Goal: Transaction & Acquisition: Purchase product/service

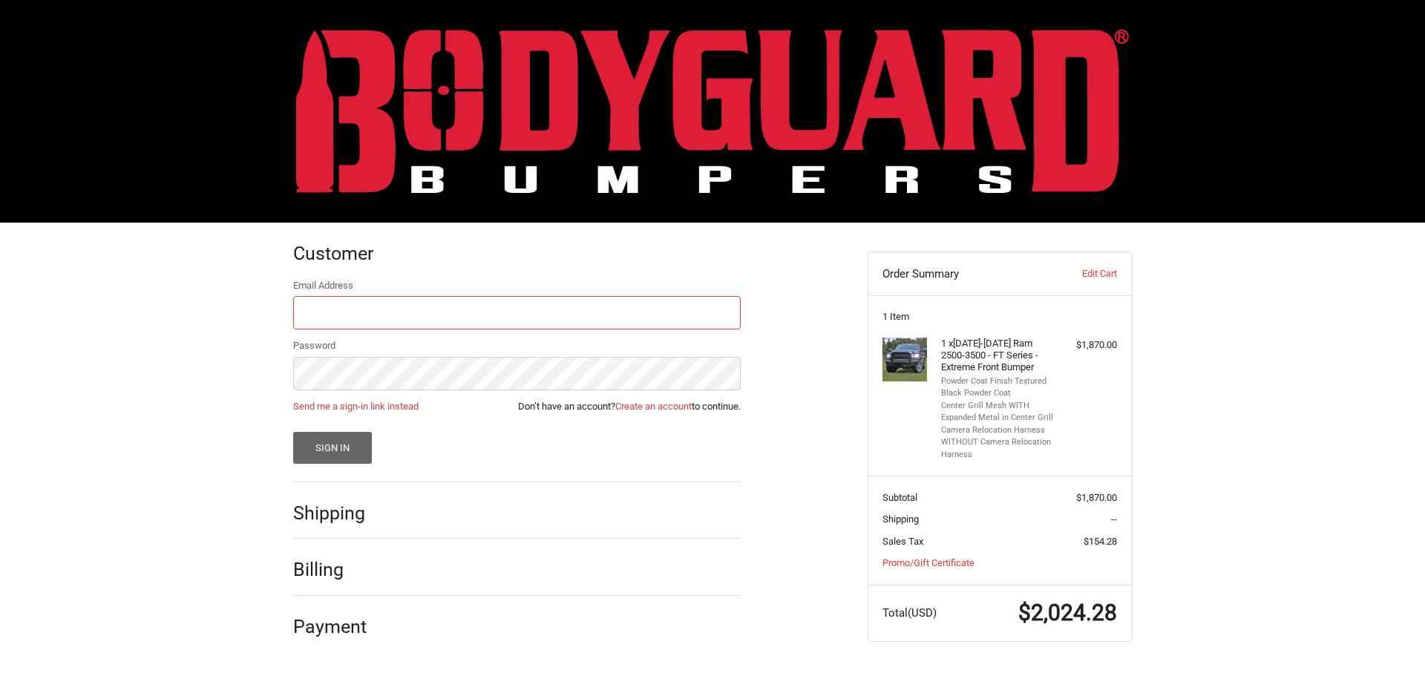
type input "linexofboerne@yahoo.com"
click at [338, 447] on button "Sign In" at bounding box center [332, 448] width 79 height 32
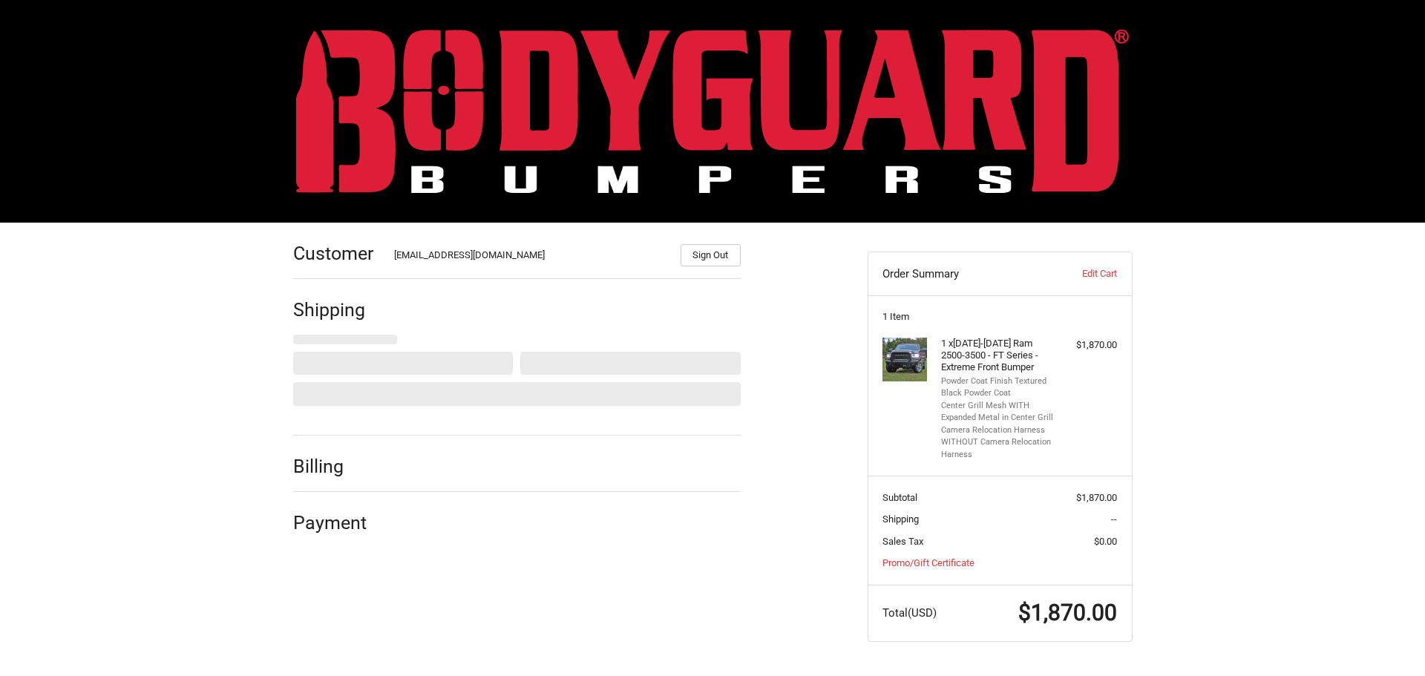
click at [1305, 328] on div "Customer linexofboerne@yahoo.com Sign Out Shipping Shipping Address Rich Webste…" at bounding box center [712, 447] width 1425 height 448
click at [707, 536] on div at bounding box center [567, 526] width 347 height 19
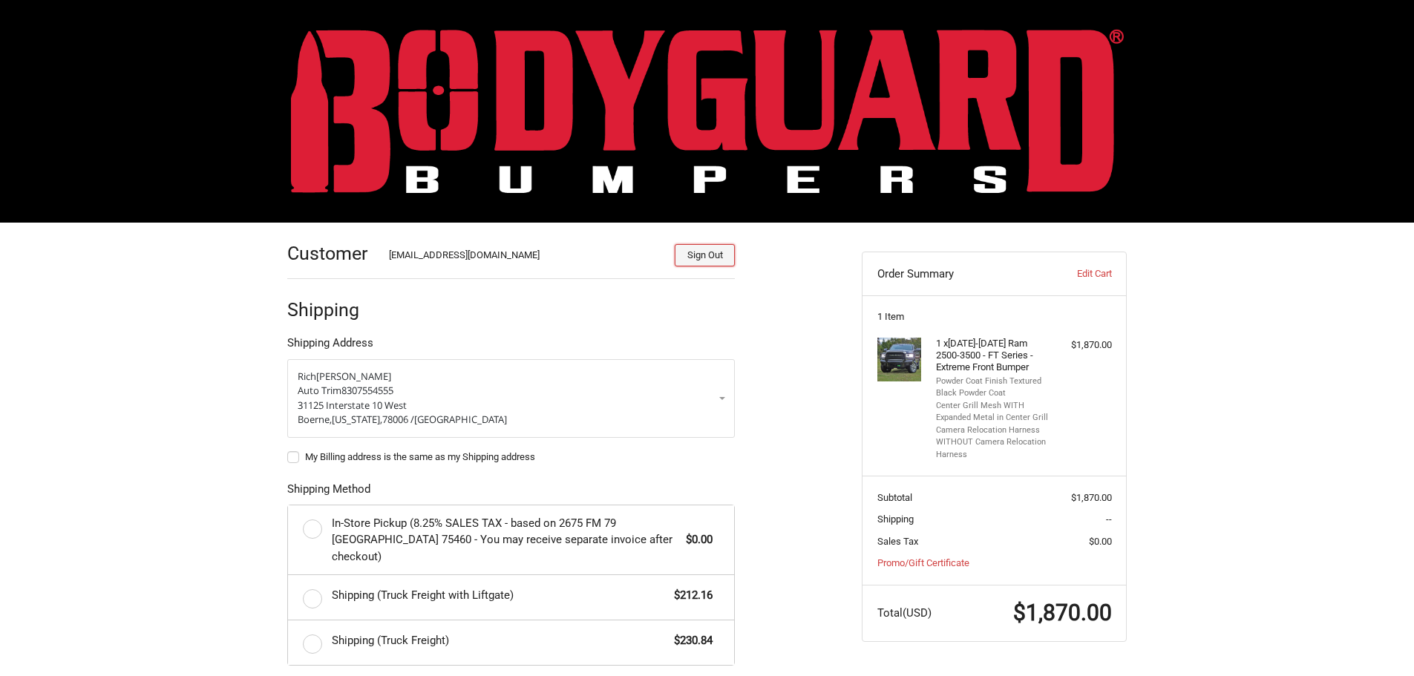
click at [706, 255] on button "Sign Out" at bounding box center [705, 255] width 60 height 22
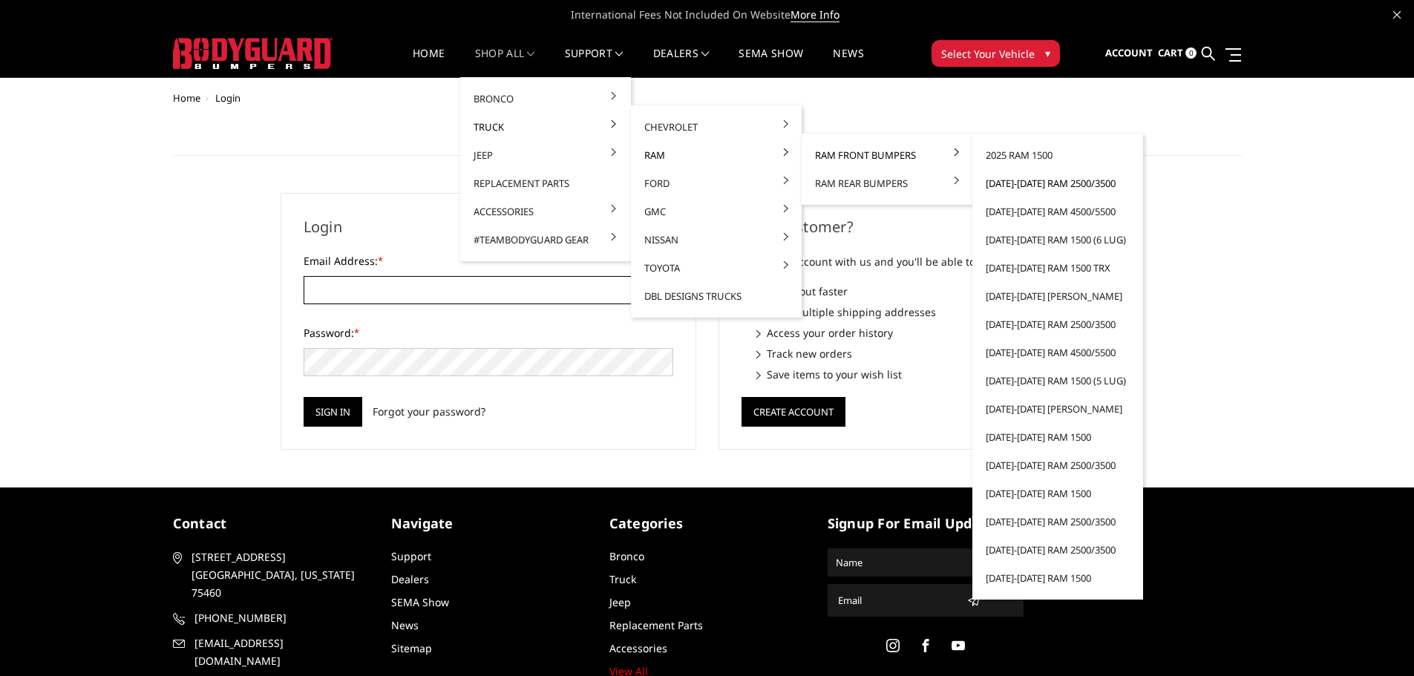
type input "linexofboerne@yahoo.com"
click at [1029, 179] on link "[DATE]-[DATE] Ram 2500/3500" at bounding box center [1058, 183] width 159 height 28
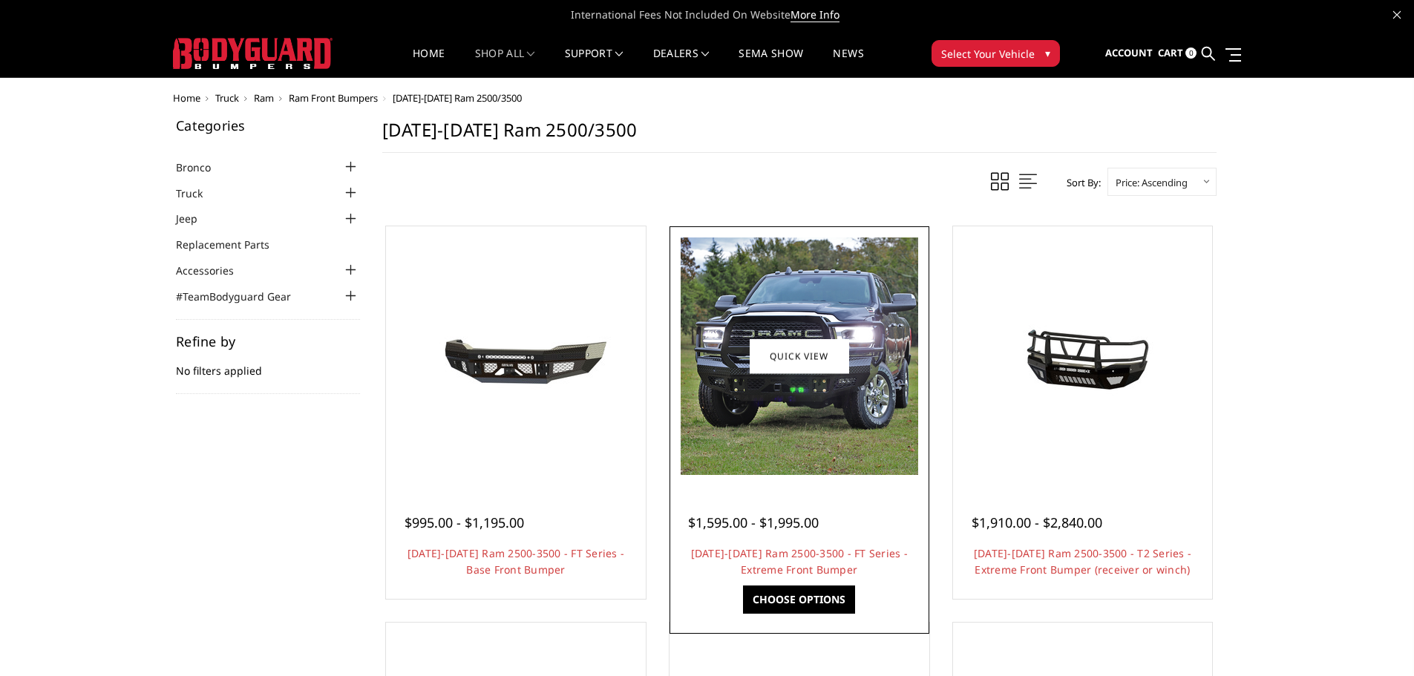
click at [824, 268] on img at bounding box center [800, 357] width 238 height 238
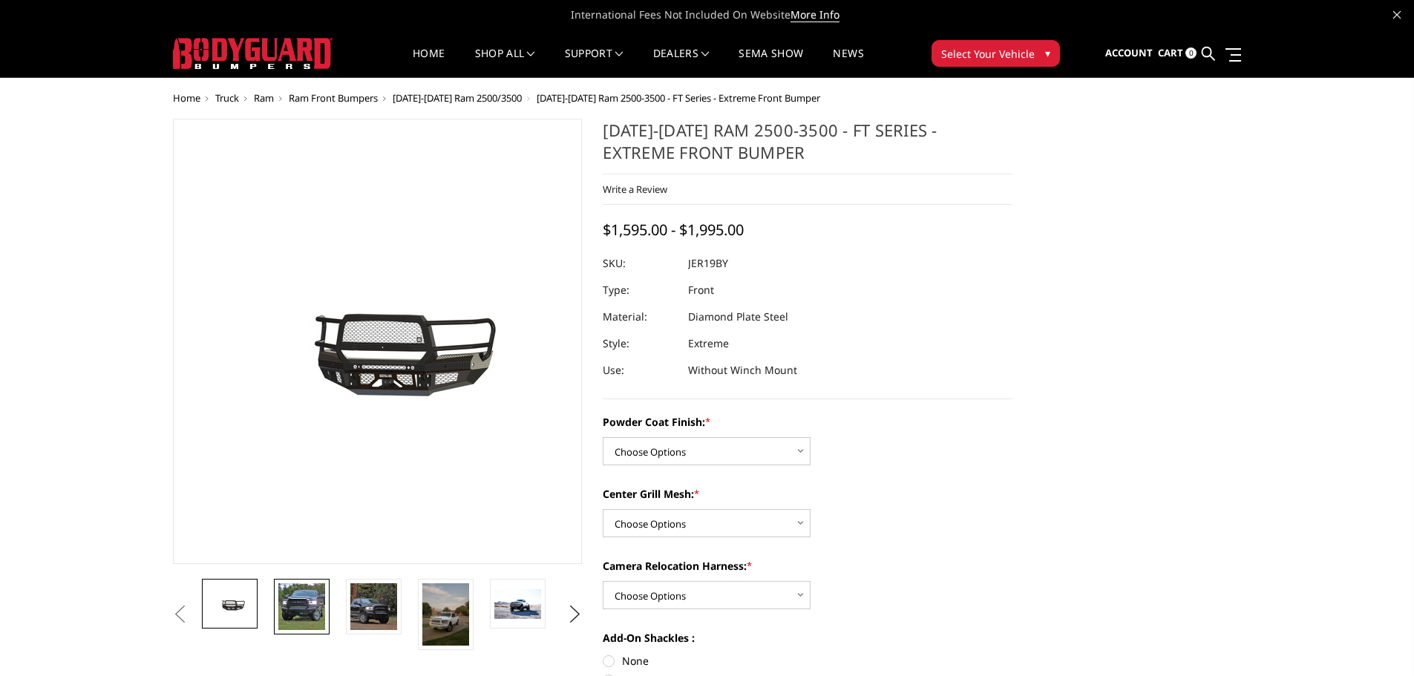
click at [315, 599] on img at bounding box center [301, 607] width 47 height 47
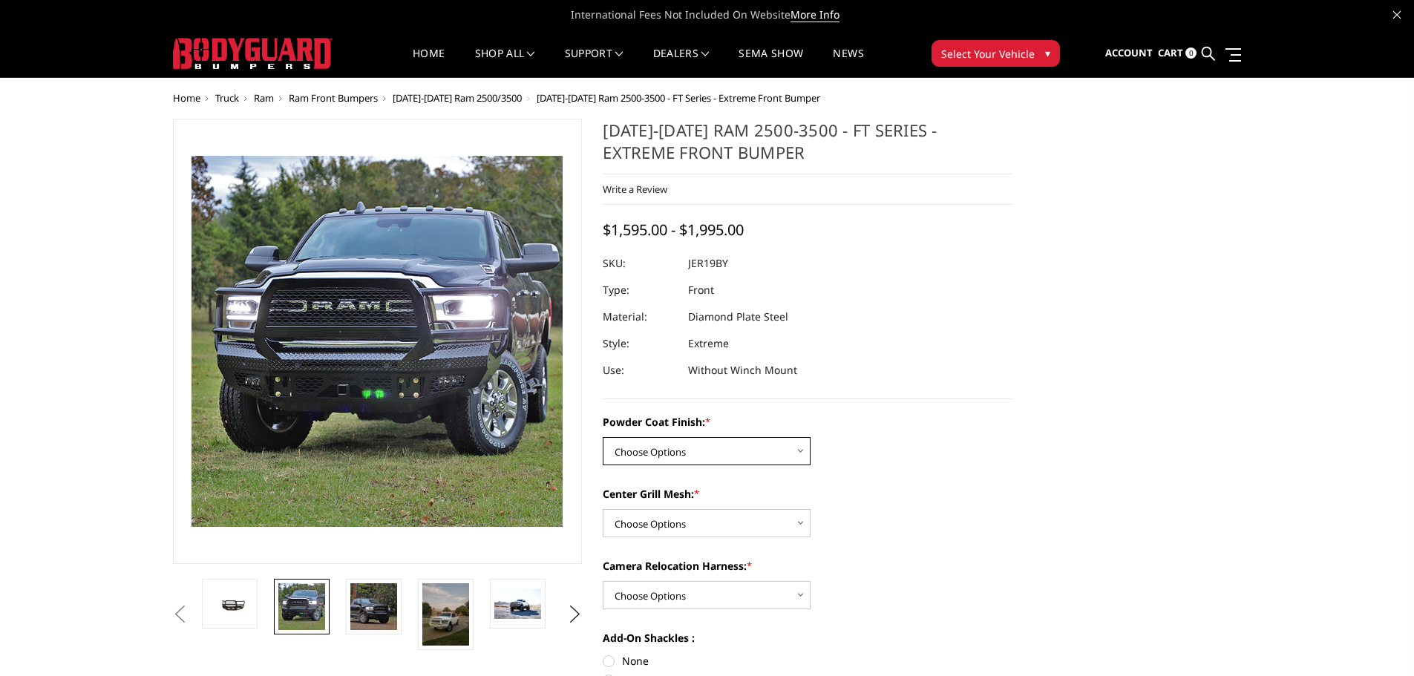
click at [725, 451] on select "Choose Options Bare Metal Gloss Black Powder Coat Textured Black Powder Coat" at bounding box center [707, 451] width 208 height 28
select select "3215"
click at [603, 437] on select "Choose Options Bare Metal Gloss Black Powder Coat Textured Black Powder Coat" at bounding box center [707, 451] width 208 height 28
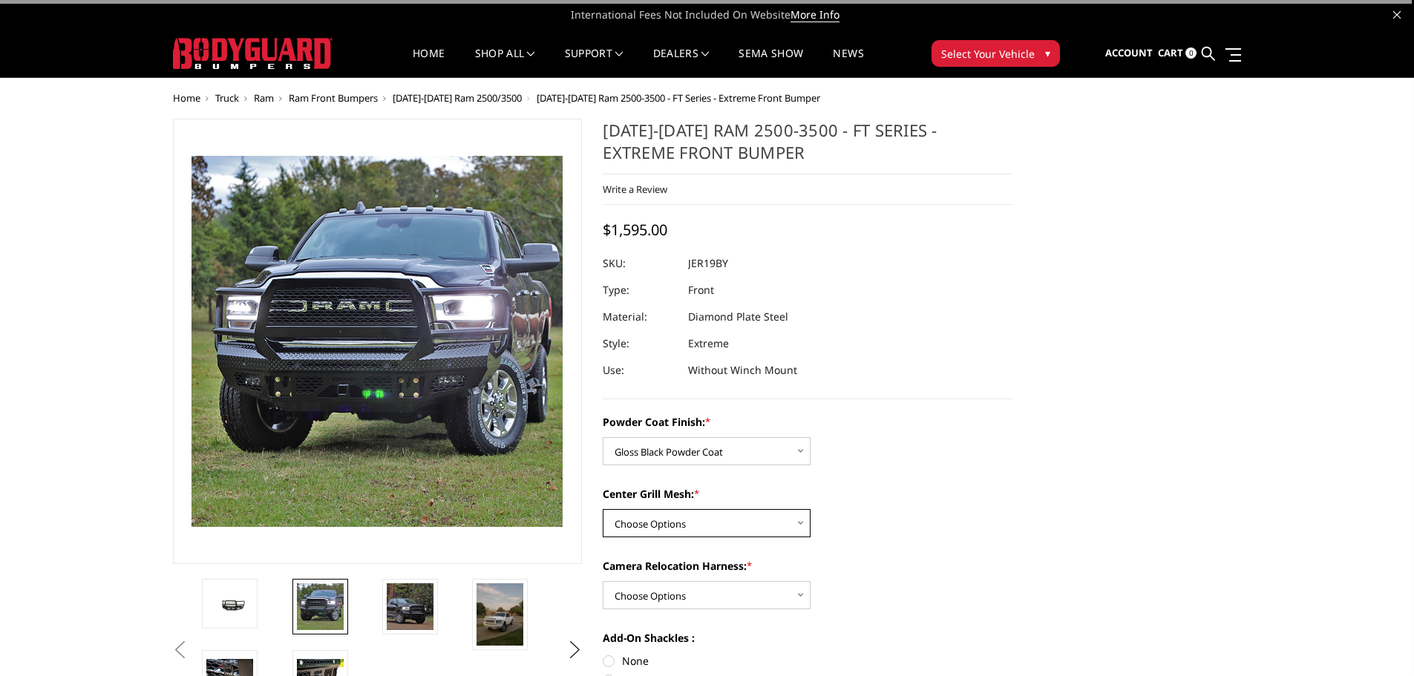
click at [684, 526] on select "Choose Options WITH Expanded Metal in Center Grill WITHOUT Expanded Metal in Ce…" at bounding box center [707, 523] width 208 height 28
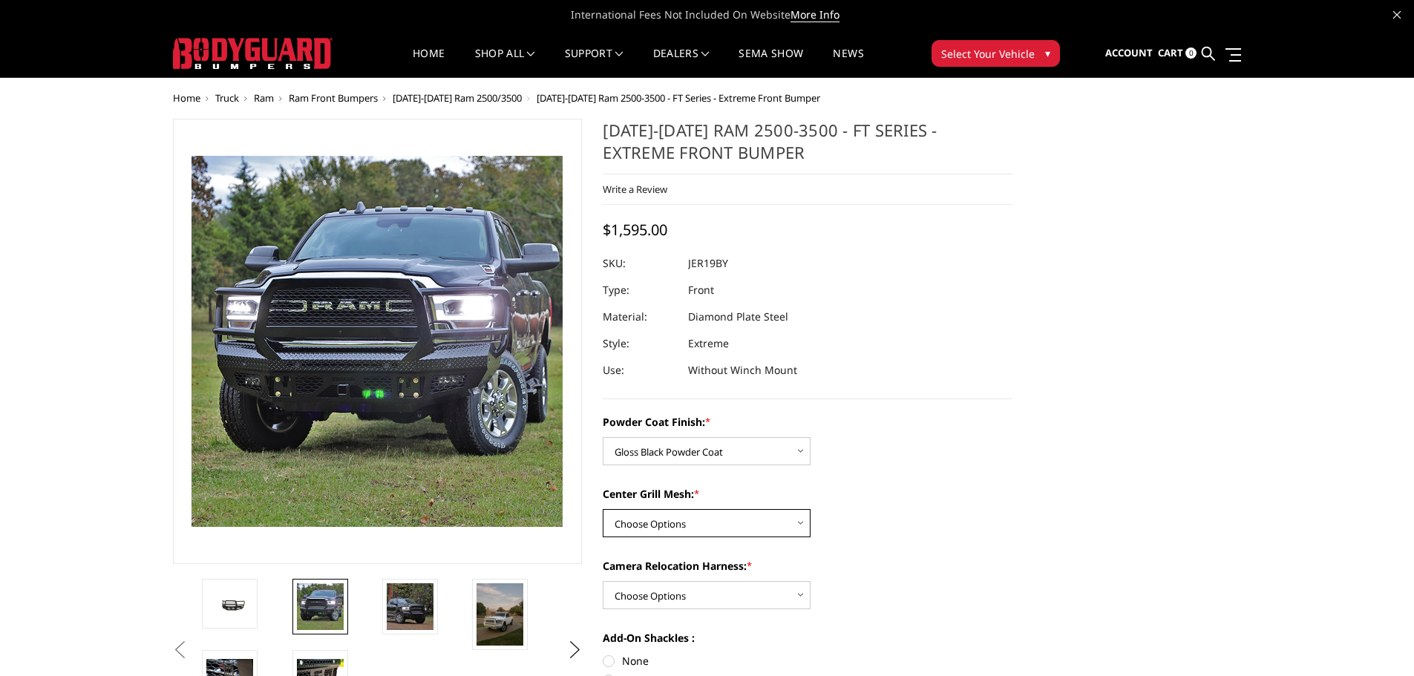
select select "3217"
click at [603, 509] on select "Choose Options WITH Expanded Metal in Center Grill WITHOUT Expanded Metal in Ce…" at bounding box center [707, 523] width 208 height 28
click at [686, 592] on select "Choose Options WITH Camera Relocation Harness WITHOUT Camera Relocation Harness" at bounding box center [707, 595] width 208 height 28
select select "3220"
click at [603, 581] on select "Choose Options WITH Camera Relocation Harness WITHOUT Camera Relocation Harness" at bounding box center [707, 595] width 208 height 28
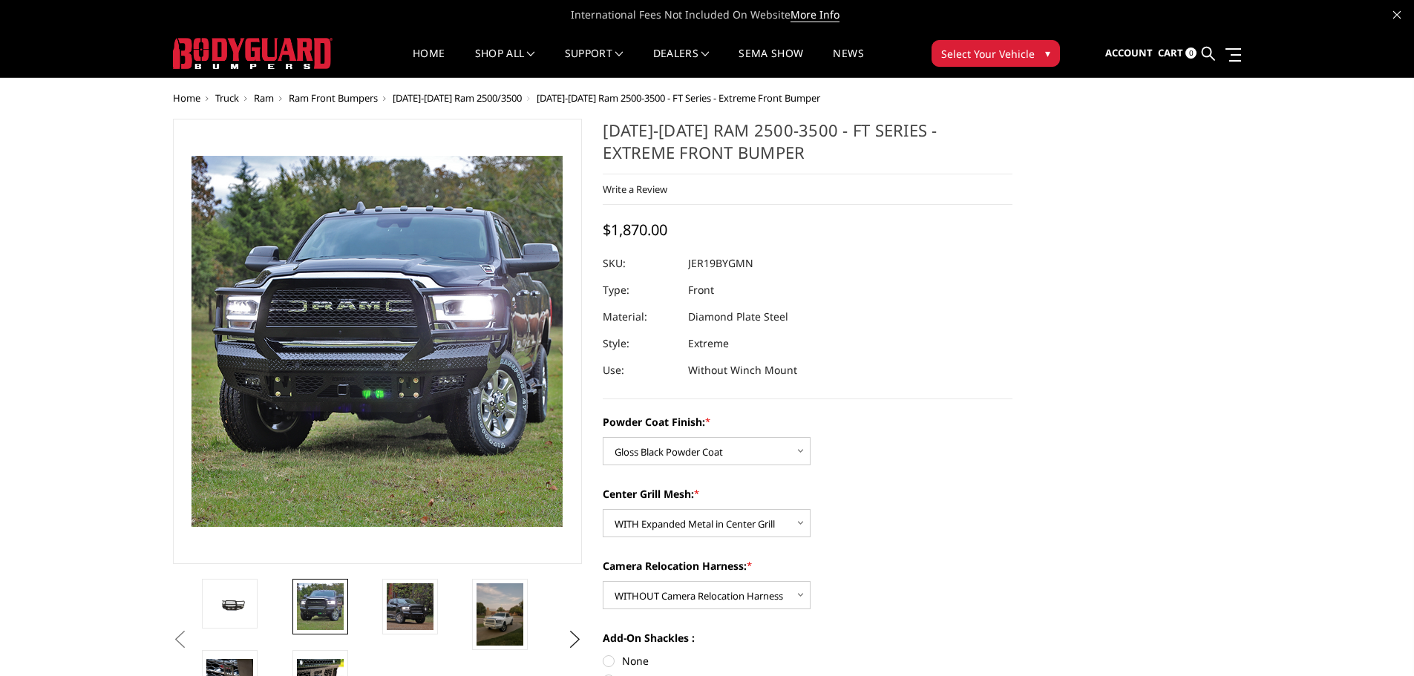
click at [973, 424] on label "Powder Coat Finish: *" at bounding box center [808, 422] width 410 height 16
click at [811, 437] on select "Choose Options Bare Metal Gloss Black Powder Coat Textured Black Powder Coat" at bounding box center [707, 451] width 208 height 28
click at [1076, 89] on span "Sign in" at bounding box center [1062, 91] width 33 height 13
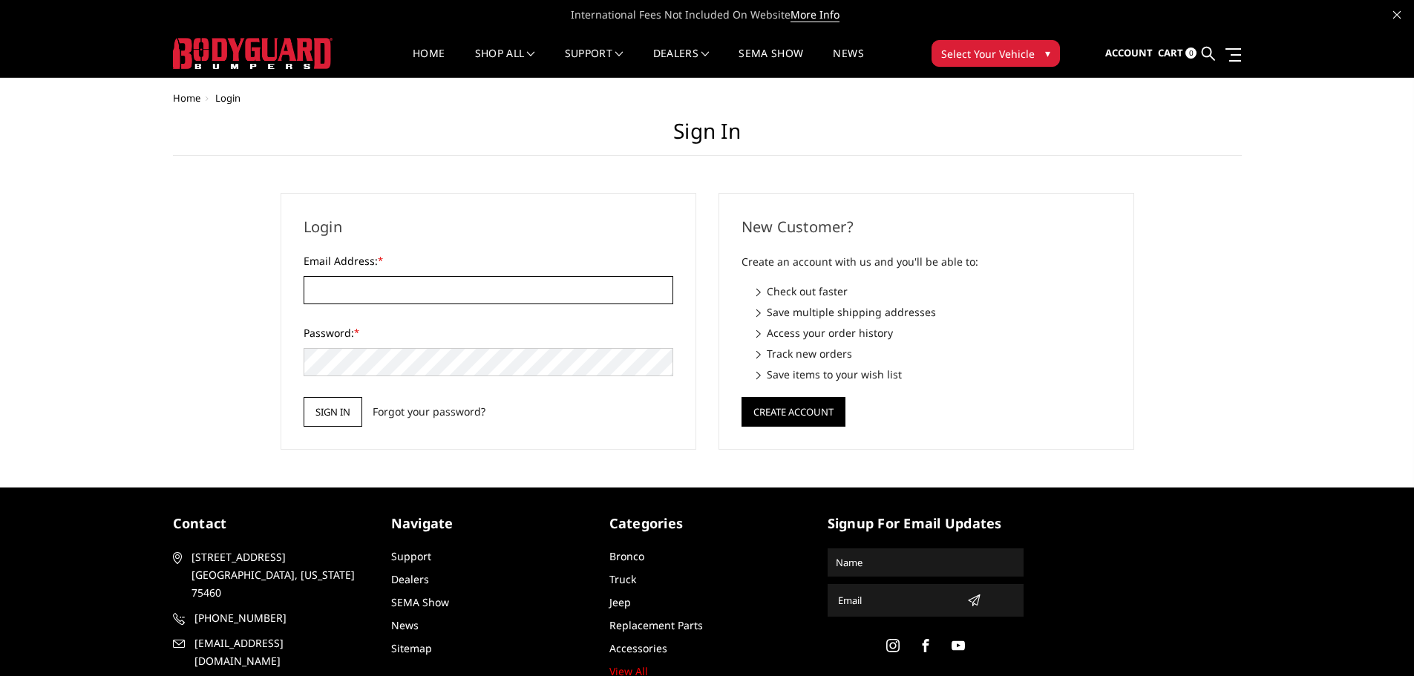
type input "[EMAIL_ADDRESS][DOMAIN_NAME]"
click at [333, 410] on input "Sign in" at bounding box center [333, 412] width 59 height 30
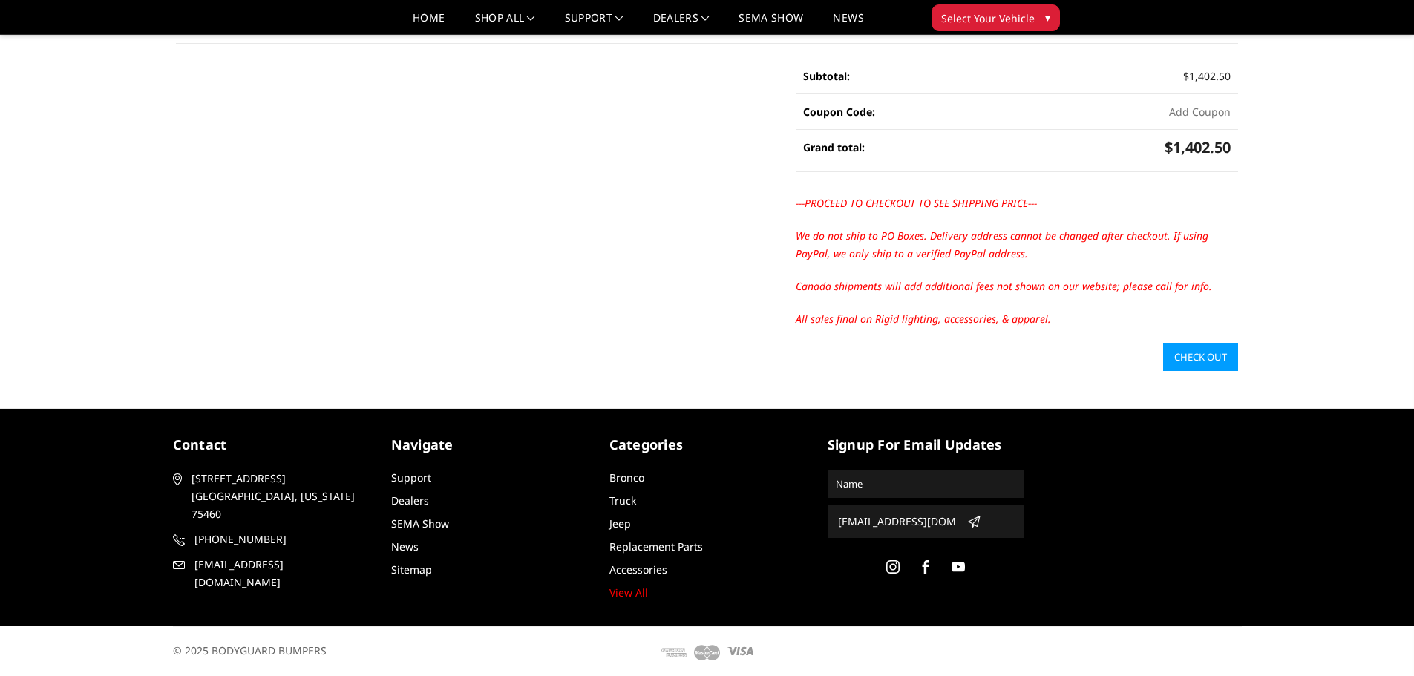
scroll to position [322, 0]
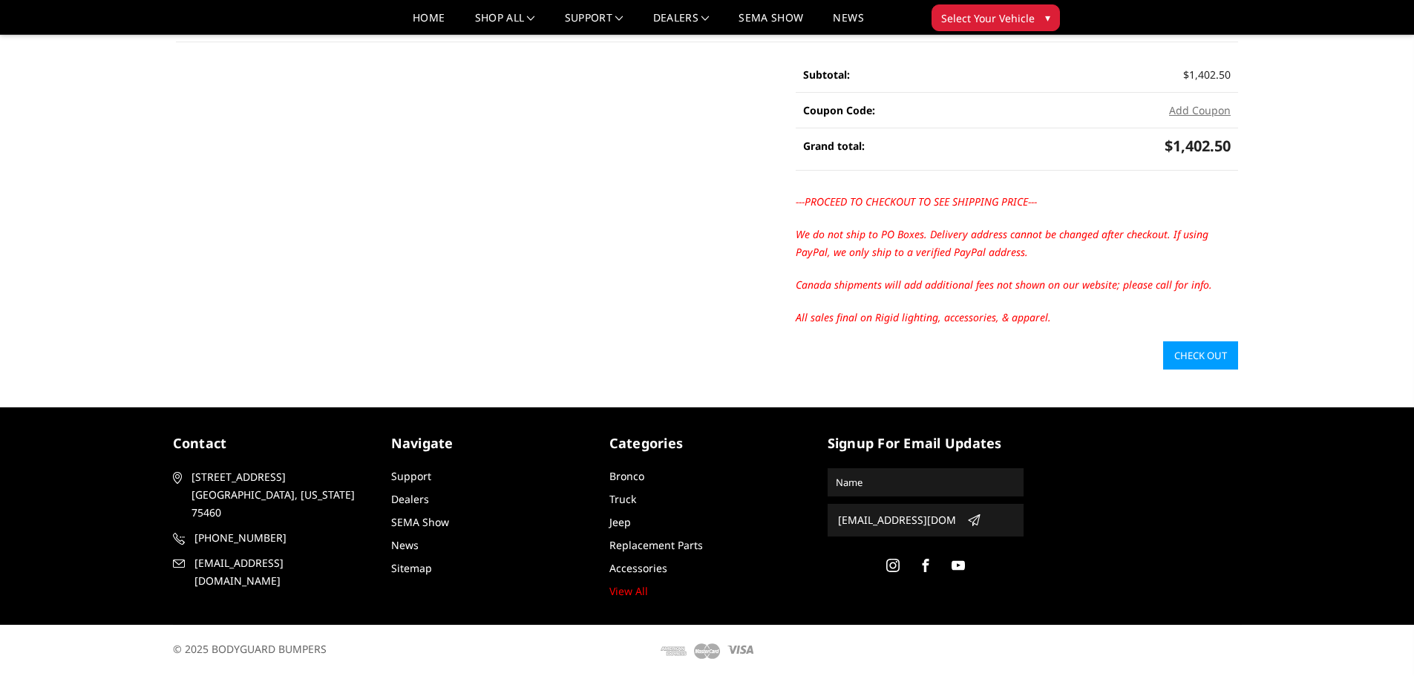
click at [1201, 353] on link "Check out" at bounding box center [1200, 356] width 75 height 28
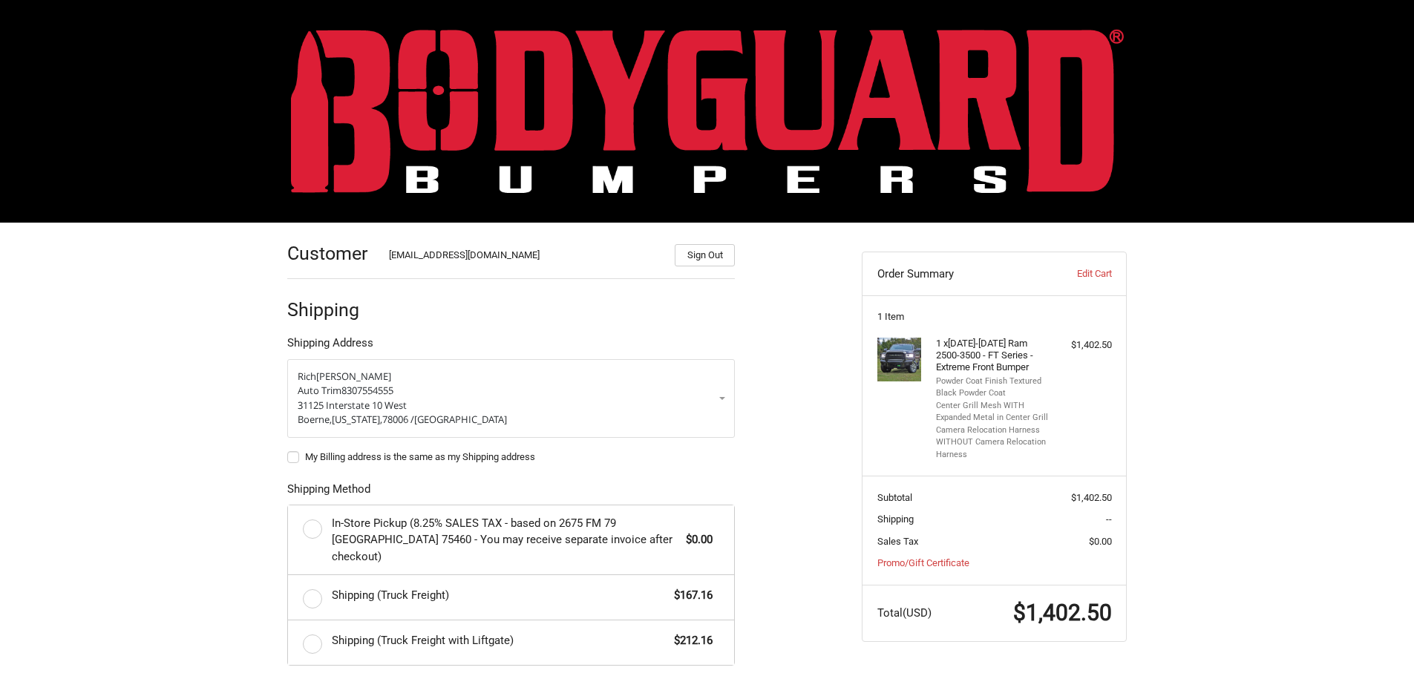
click at [936, 364] on h4 "1 x [DATE]-[DATE] Ram 2500-3500 - FT Series - Extreme Front Bumper" at bounding box center [993, 356] width 114 height 36
click at [878, 360] on img at bounding box center [900, 360] width 45 height 45
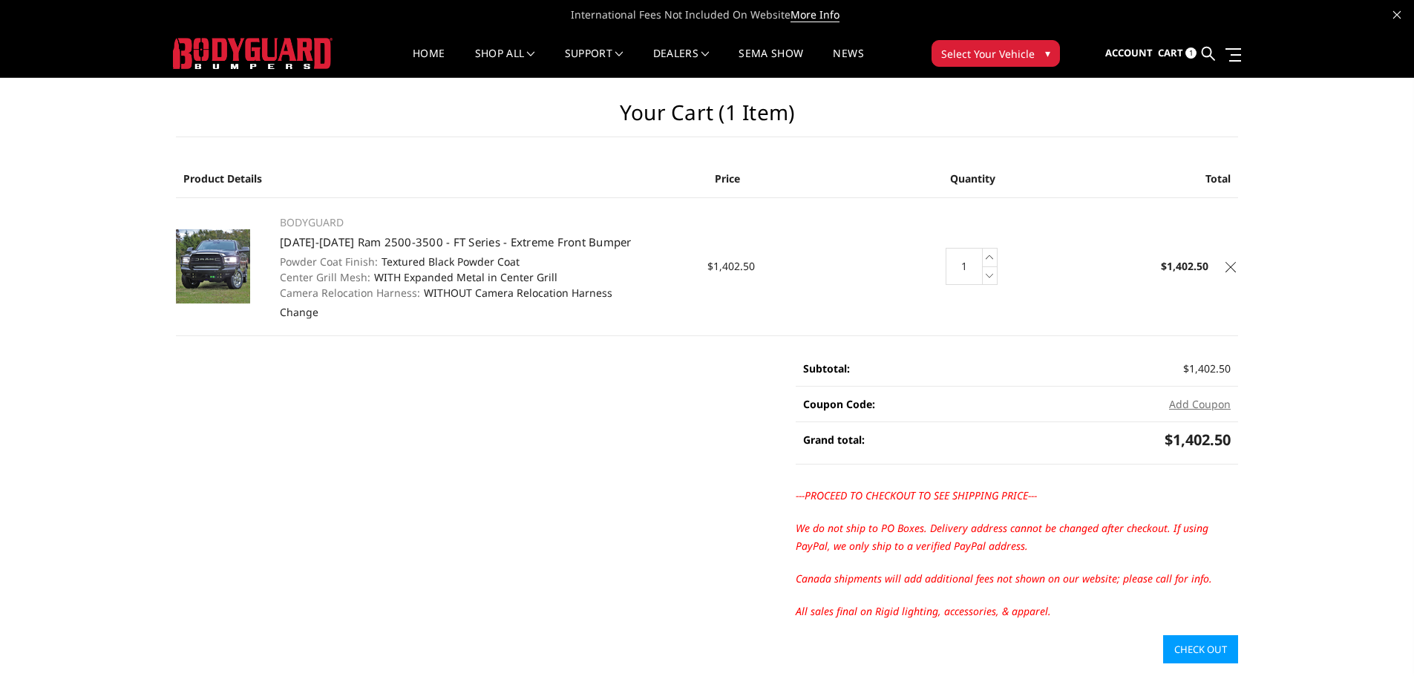
scroll to position [265, 0]
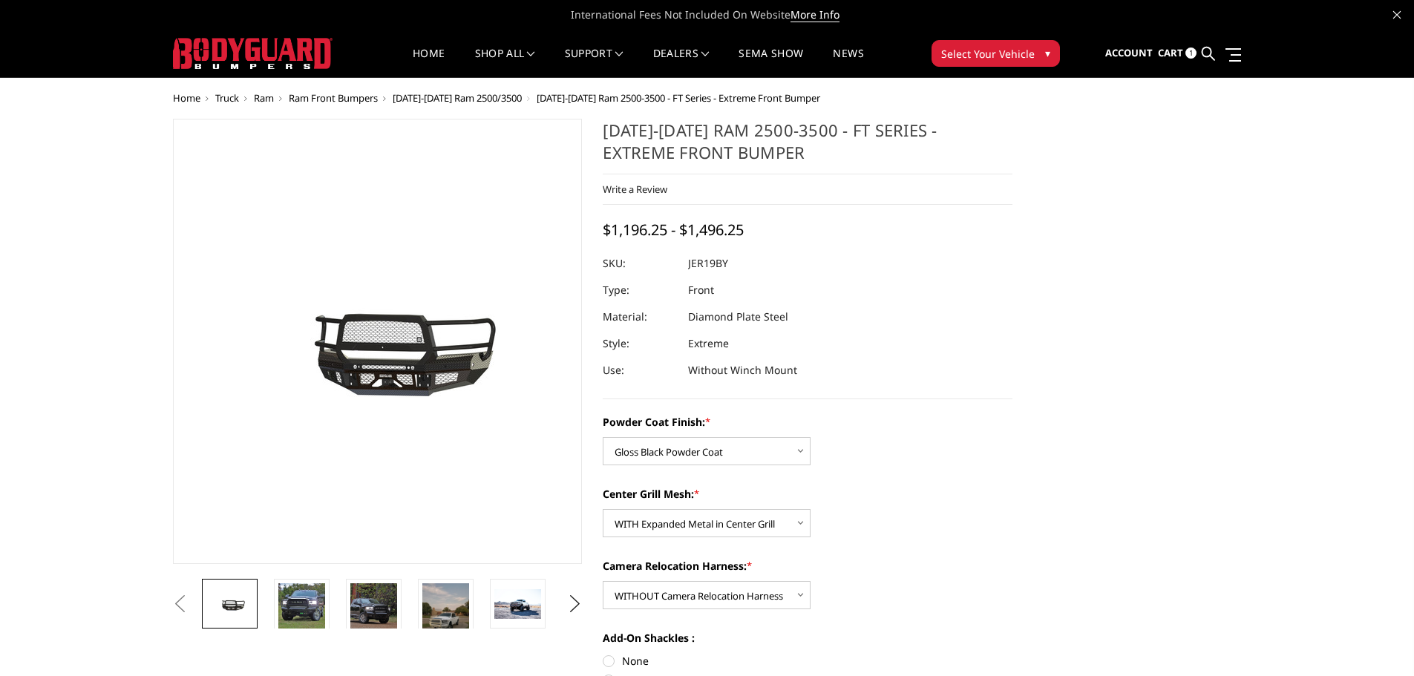
select select "3215"
select select "3217"
select select "3220"
click at [280, 603] on img at bounding box center [301, 607] width 47 height 47
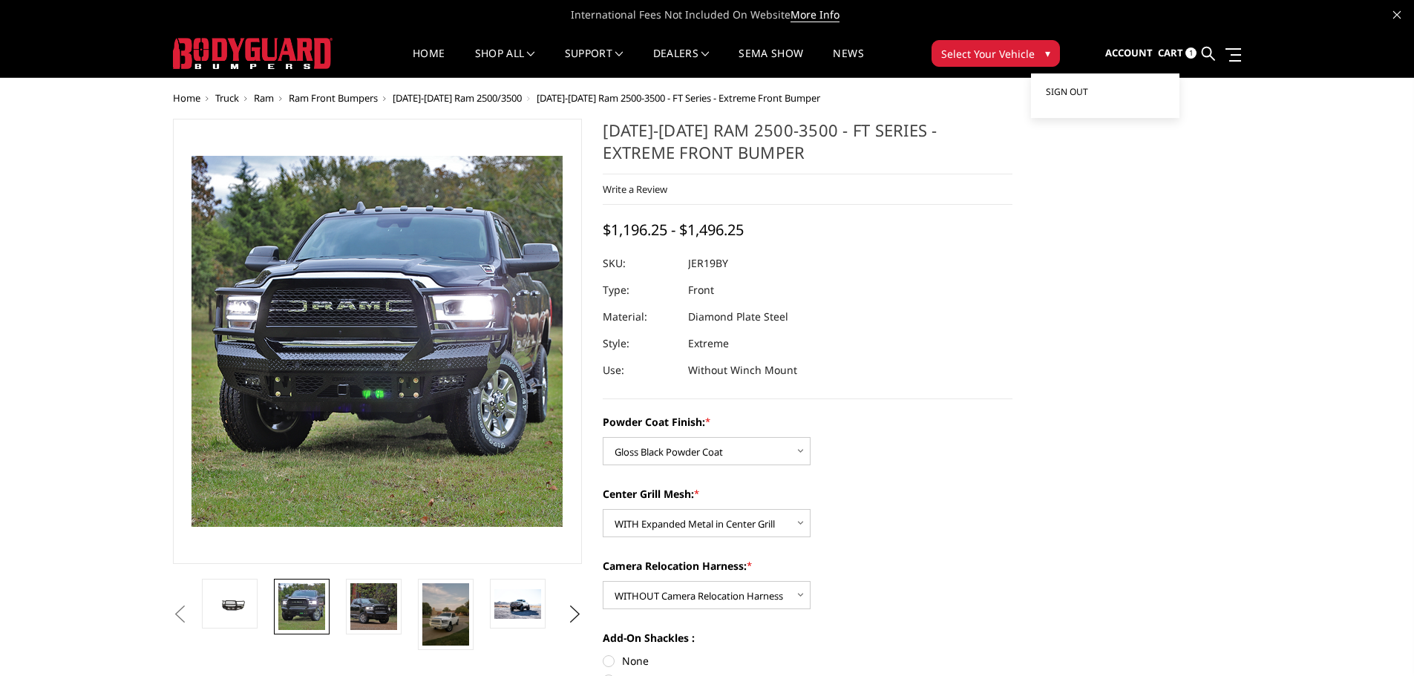
click at [1065, 94] on span "Sign out" at bounding box center [1067, 91] width 42 height 13
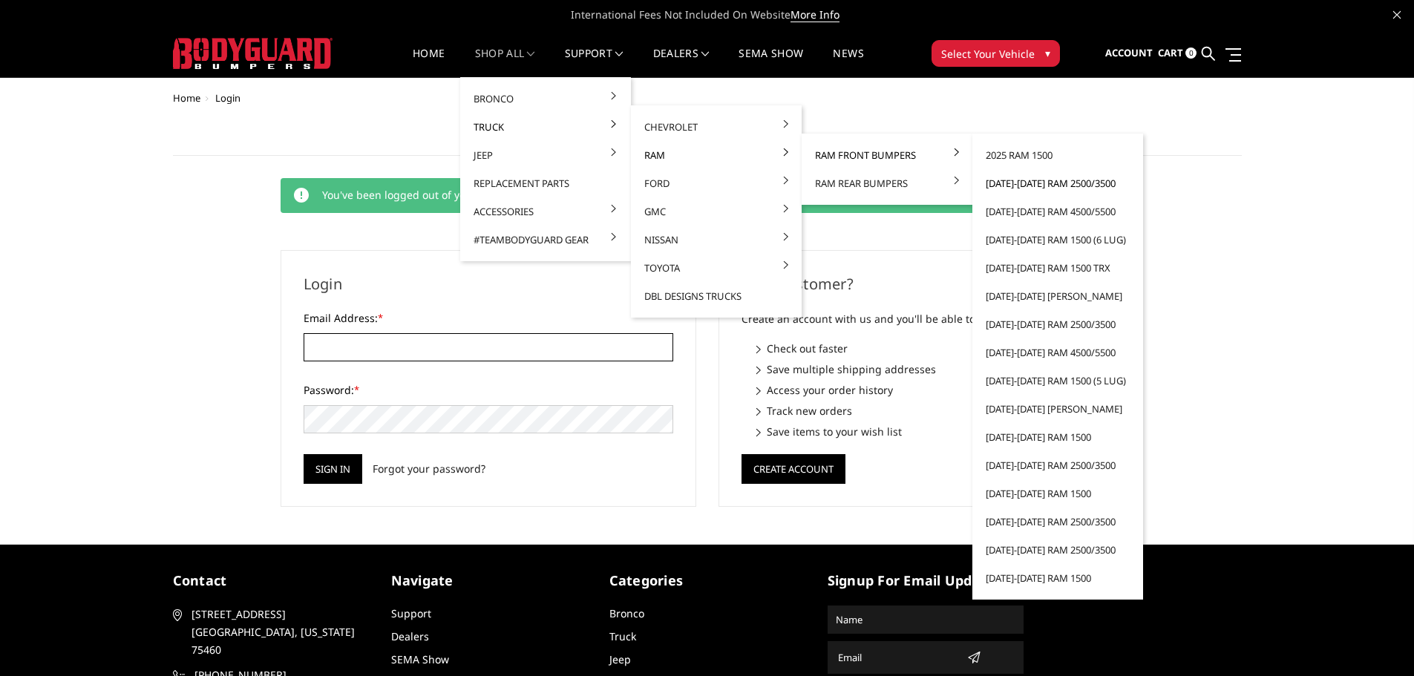
type input "linexofboerne@yahoo.com"
click at [1034, 185] on link "[DATE]-[DATE] Ram 2500/3500" at bounding box center [1058, 183] width 159 height 28
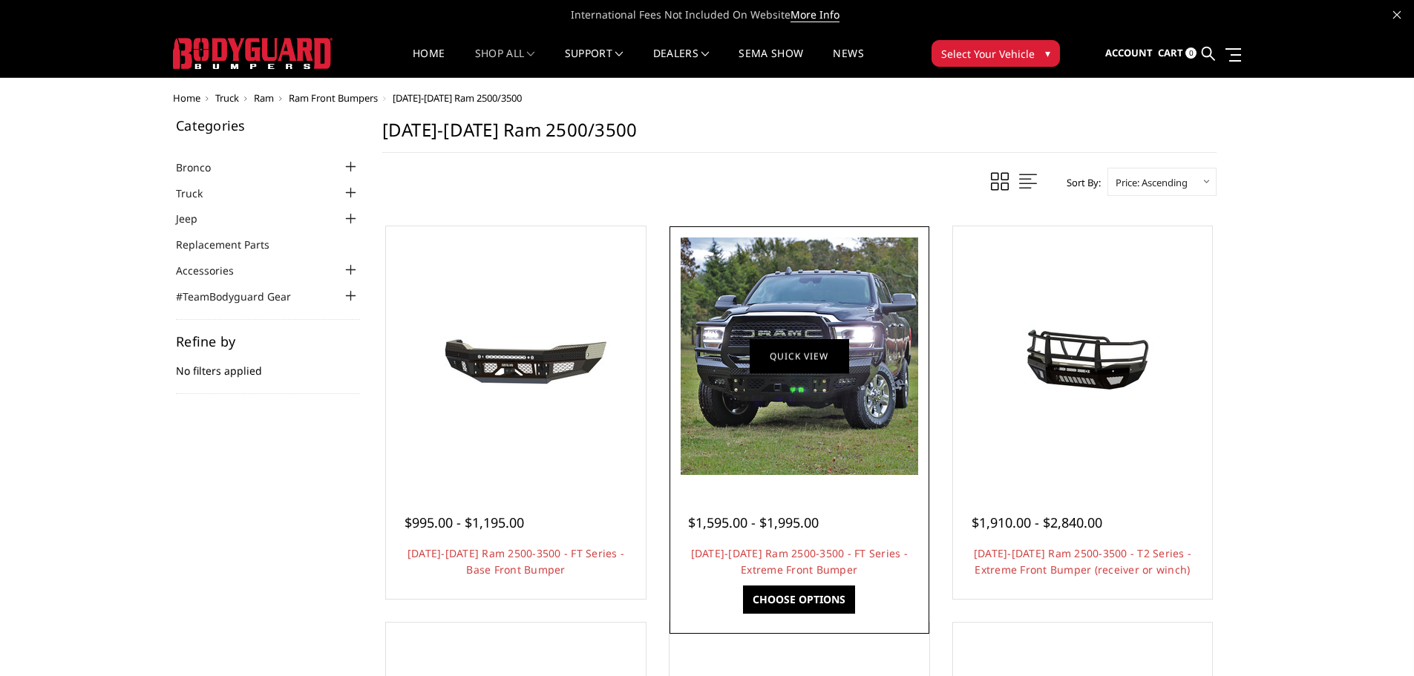
click at [779, 374] on img at bounding box center [800, 357] width 238 height 238
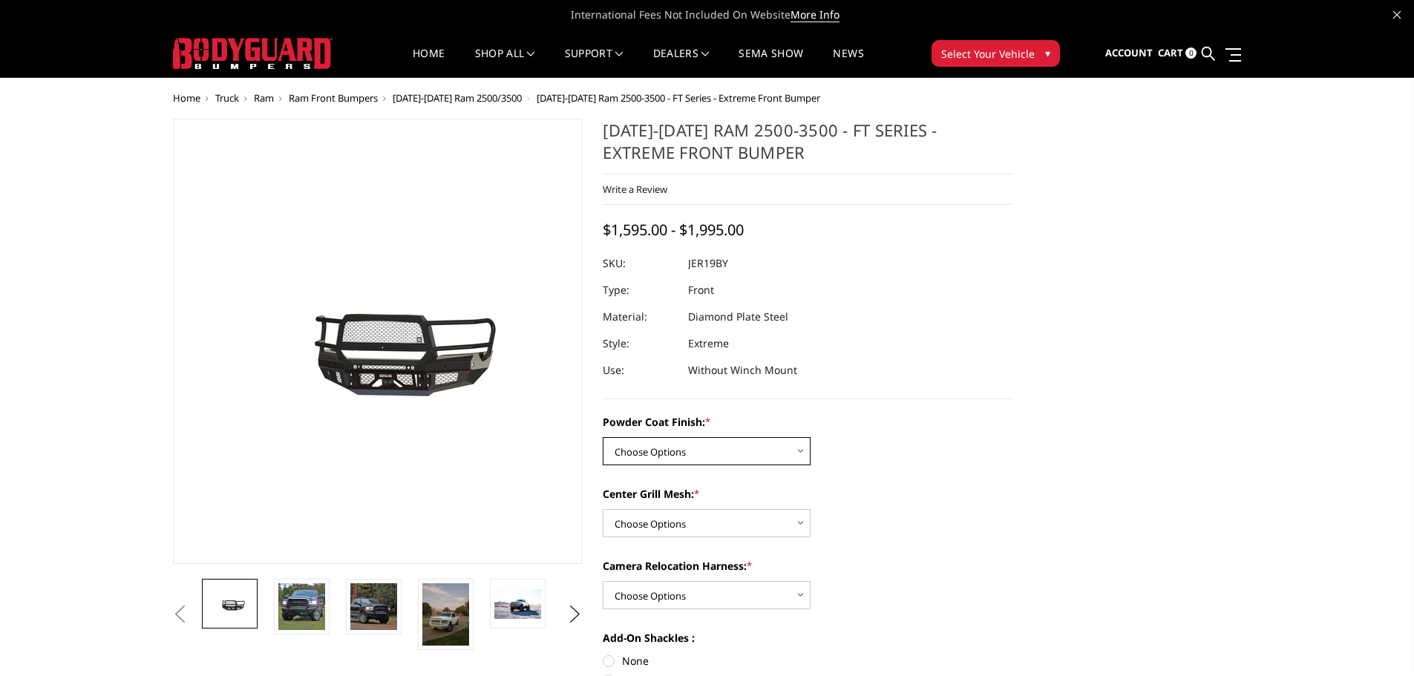
click at [695, 439] on select "Choose Options Bare Metal Gloss Black Powder Coat Textured Black Powder Coat" at bounding box center [707, 451] width 208 height 28
select select "3216"
click at [603, 437] on select "Choose Options Bare Metal Gloss Black Powder Coat Textured Black Powder Coat" at bounding box center [707, 451] width 208 height 28
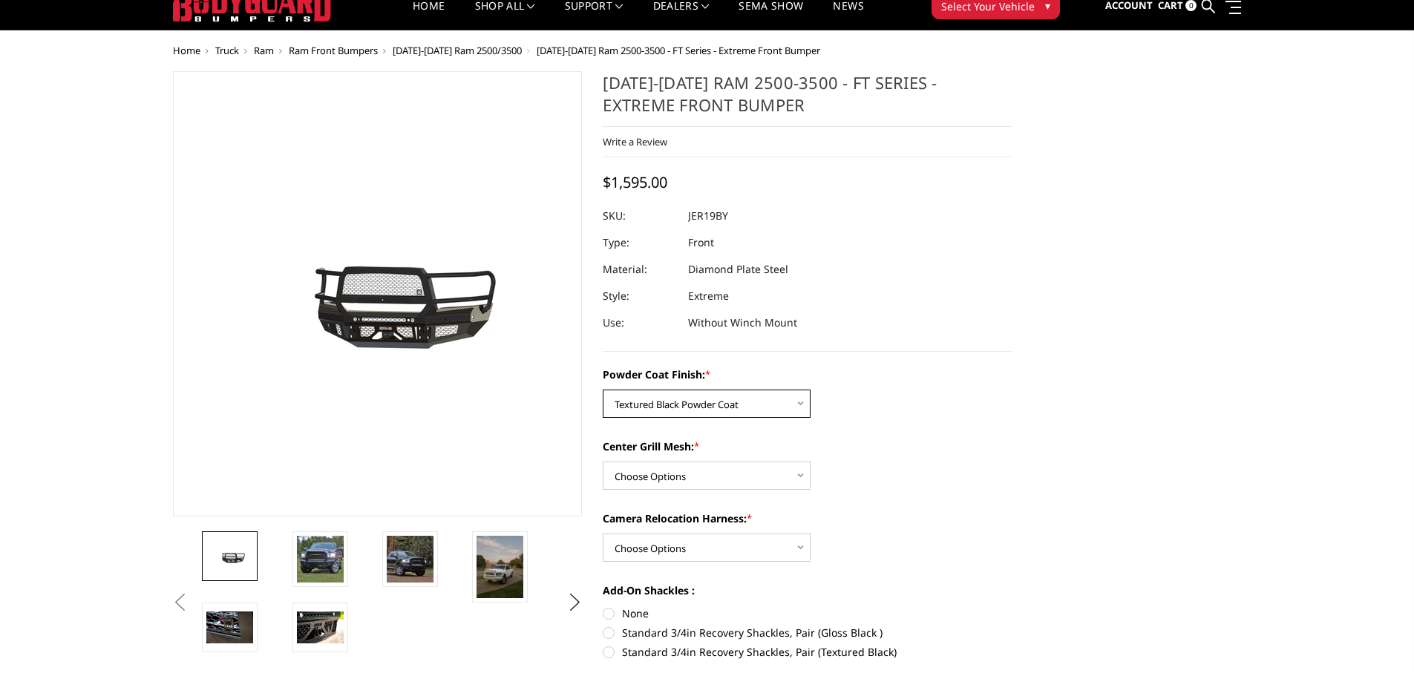
scroll to position [74, 0]
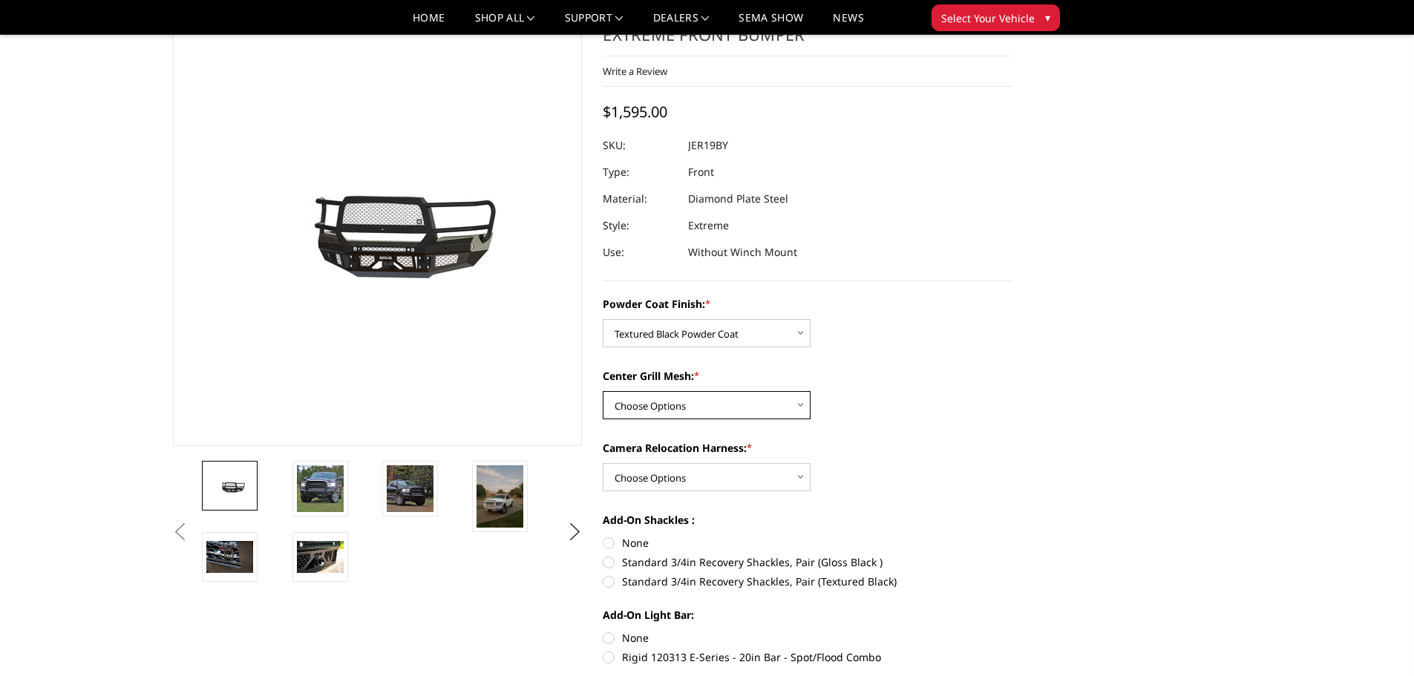
click at [653, 405] on select "Choose Options WITH Expanded Metal in Center Grill WITHOUT Expanded Metal in Ce…" at bounding box center [707, 405] width 208 height 28
select select "3217"
click at [603, 391] on select "Choose Options WITH Expanded Metal in Center Grill WITHOUT Expanded Metal in Ce…" at bounding box center [707, 405] width 208 height 28
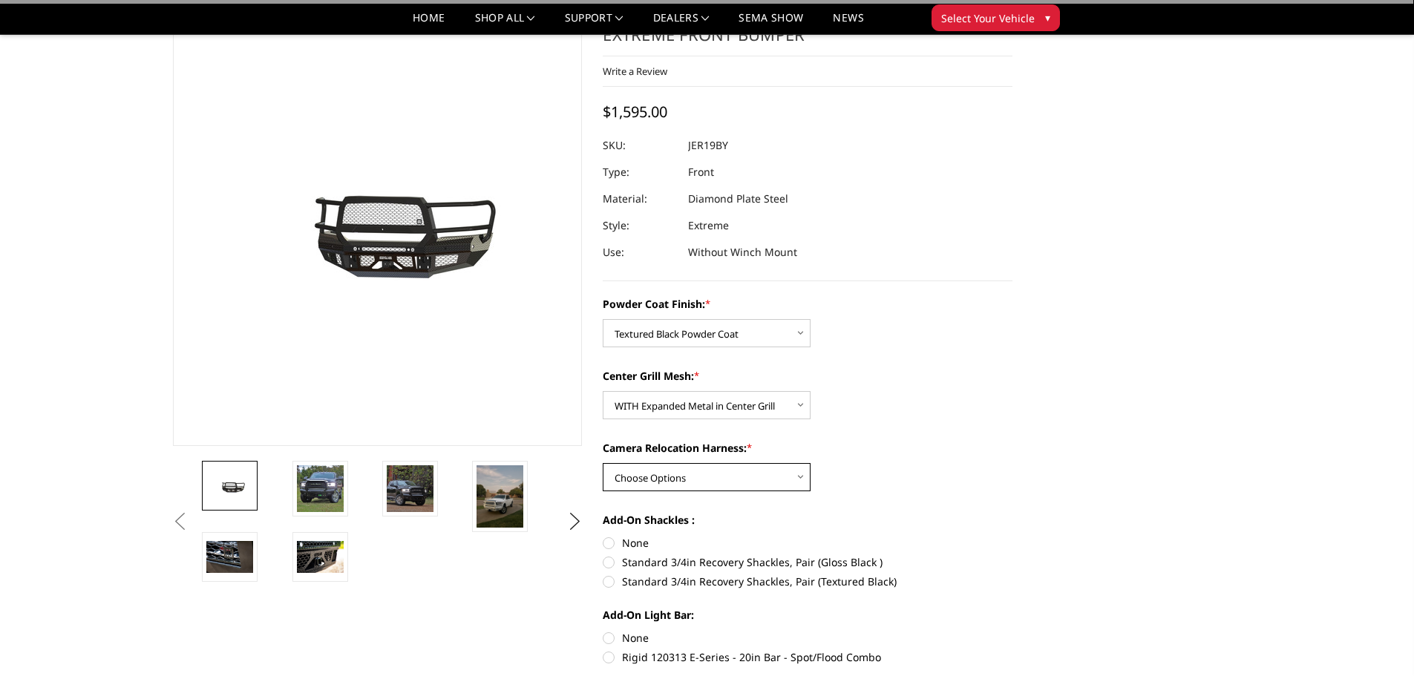
click at [666, 484] on select "Choose Options WITH Camera Relocation Harness WITHOUT Camera Relocation Harness" at bounding box center [707, 477] width 208 height 28
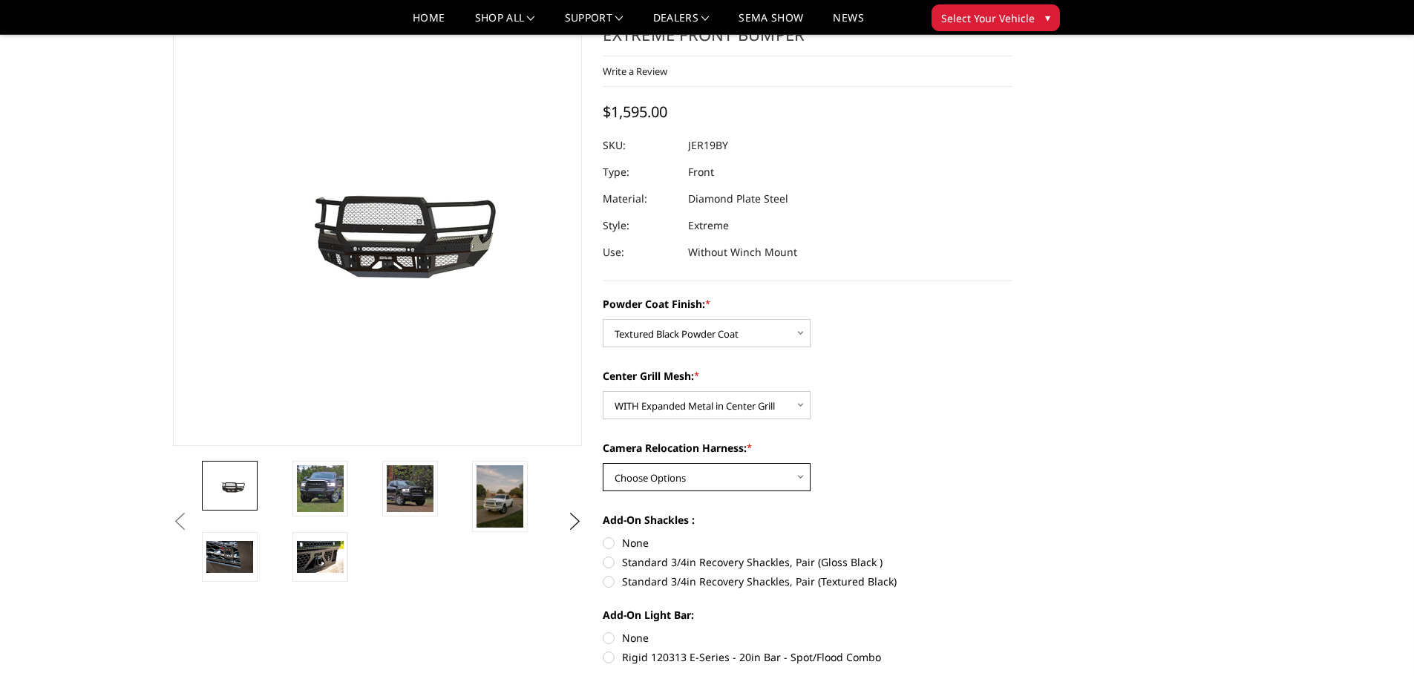
select select "3220"
click at [603, 463] on select "Choose Options WITH Camera Relocation Harness WITHOUT Camera Relocation Harness" at bounding box center [707, 477] width 208 height 28
click at [864, 401] on div "Center Grill Mesh: * Choose Options WITH Expanded Metal in Center Grill WITHOUT…" at bounding box center [808, 393] width 410 height 51
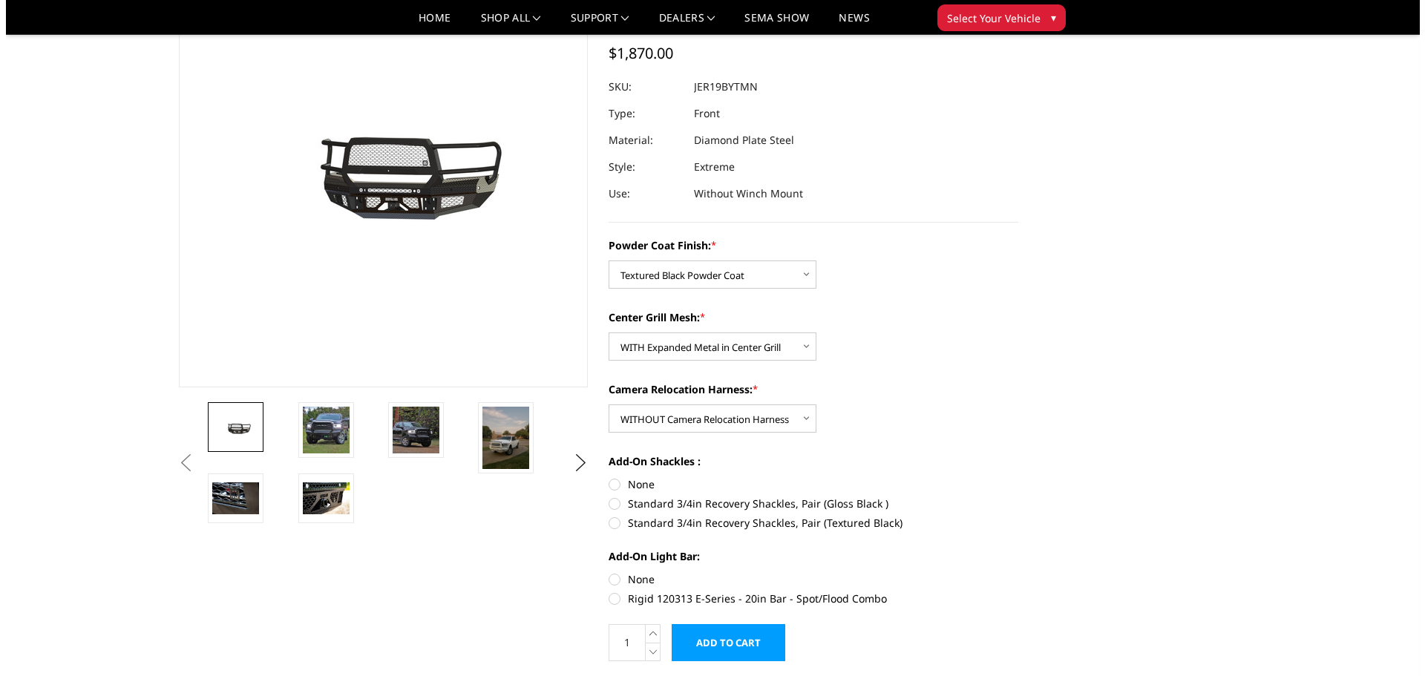
scroll to position [297, 0]
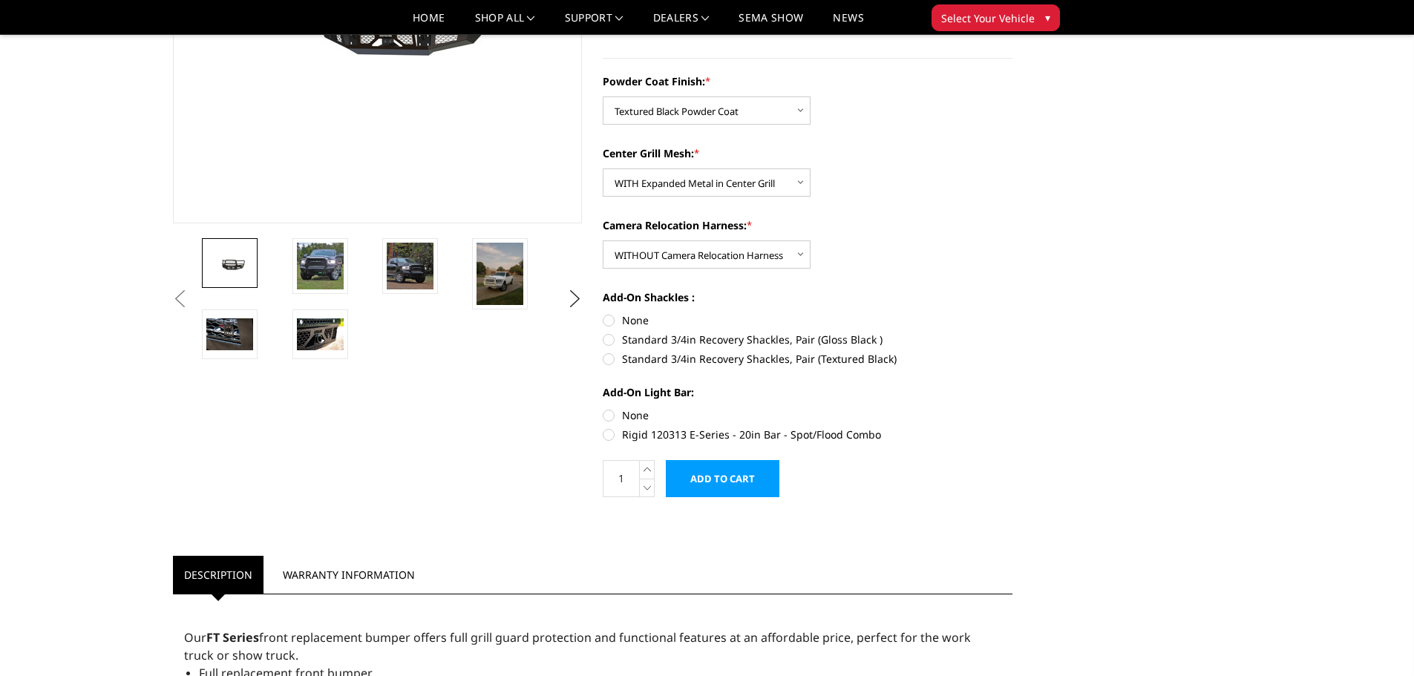
click at [607, 321] on label "None" at bounding box center [808, 321] width 410 height 16
click at [604, 313] on input "None" at bounding box center [603, 313] width 1 height 1
radio input "true"
drag, startPoint x: 605, startPoint y: 414, endPoint x: 662, endPoint y: 414, distance: 56.4
click at [612, 414] on label "None" at bounding box center [808, 416] width 410 height 16
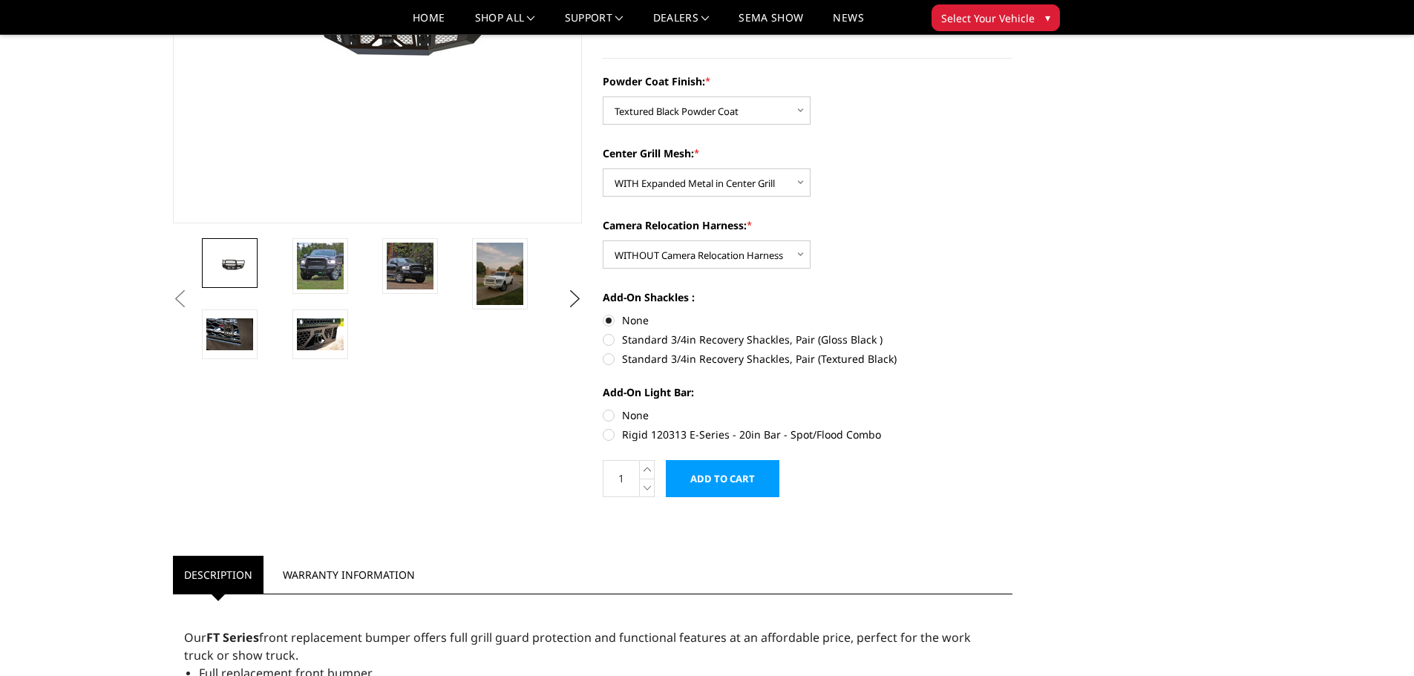
click at [604, 408] on input "None" at bounding box center [603, 408] width 1 height 1
radio input "true"
click at [739, 480] on input "Add to Cart" at bounding box center [723, 478] width 114 height 37
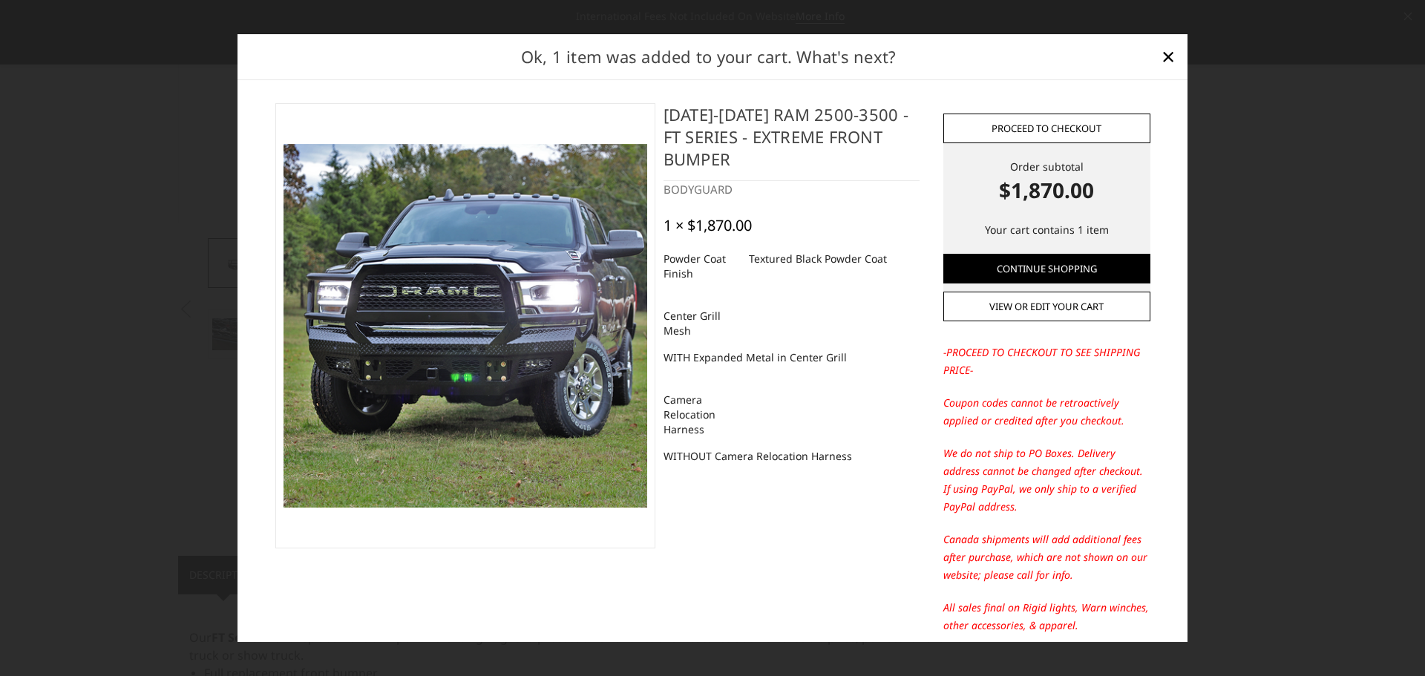
click at [1042, 121] on link "Proceed to checkout" at bounding box center [1047, 129] width 207 height 30
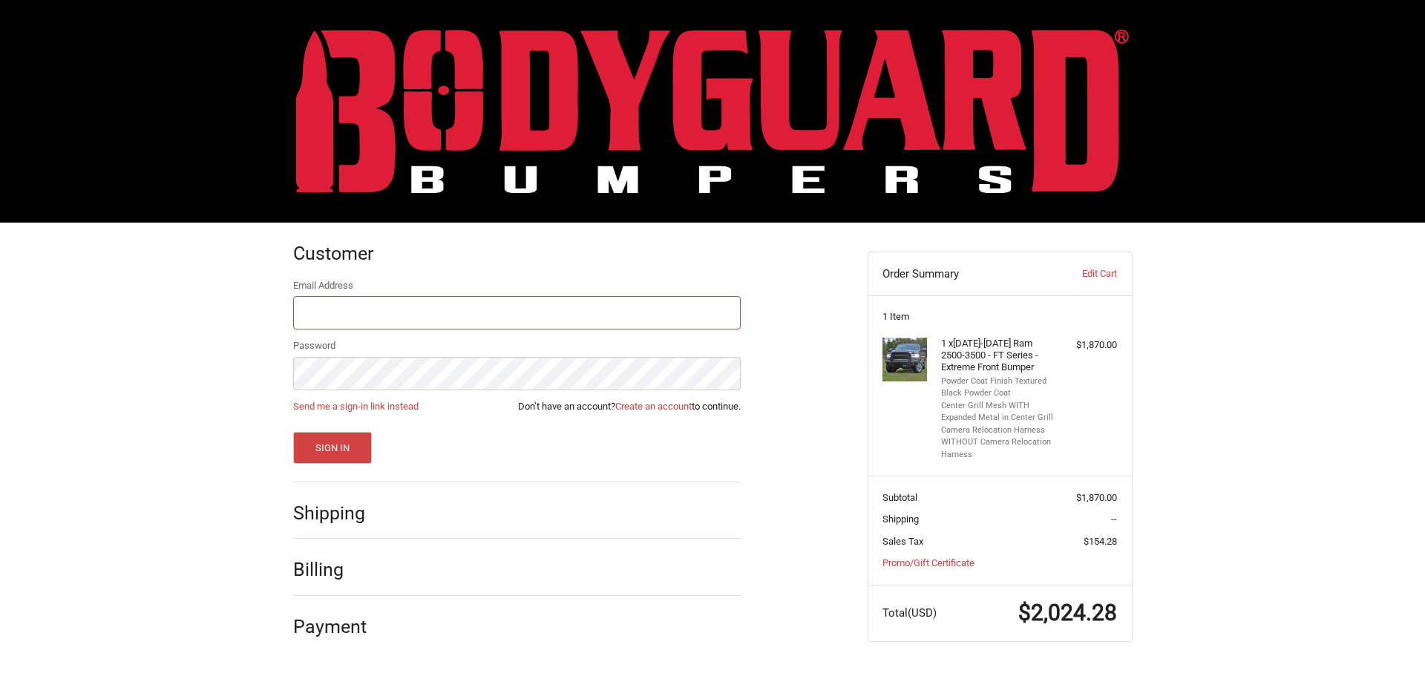
type input "[EMAIL_ADDRESS][DOMAIN_NAME]"
click at [1214, 430] on div "Customer Returning Customer Email Address [EMAIL_ADDRESS][DOMAIN_NAME] Password…" at bounding box center [712, 447] width 1425 height 448
